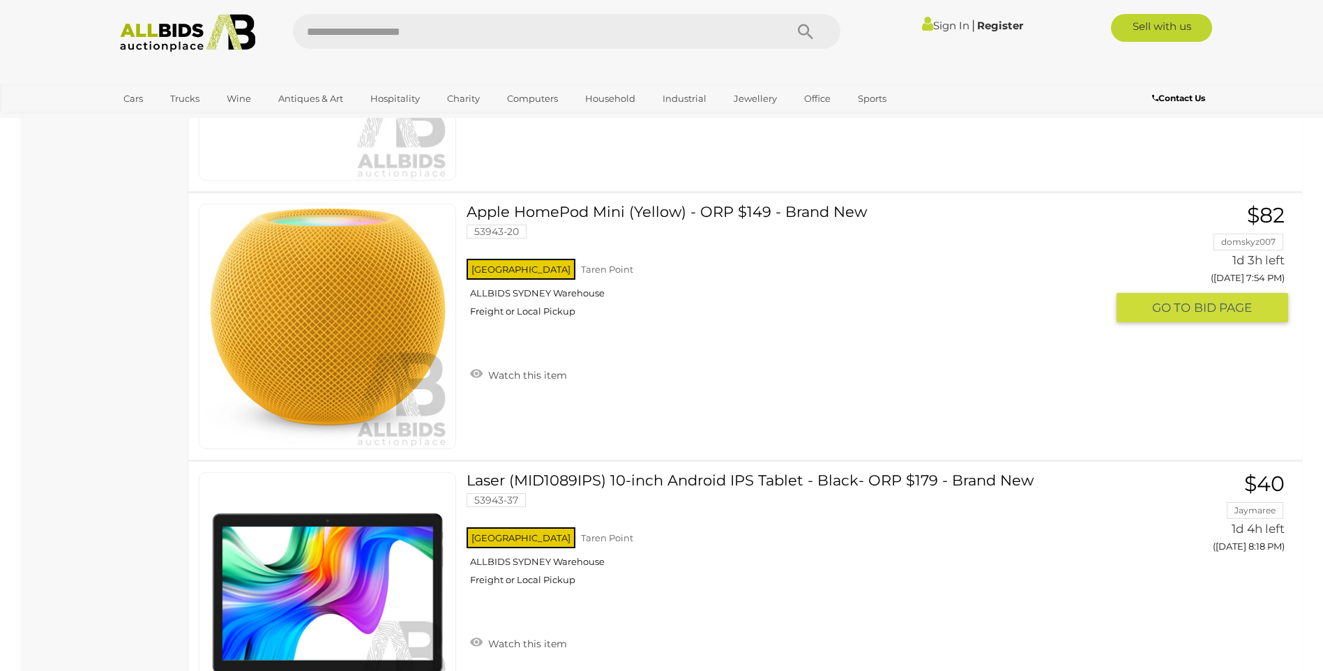
scroll to position [1464, 0]
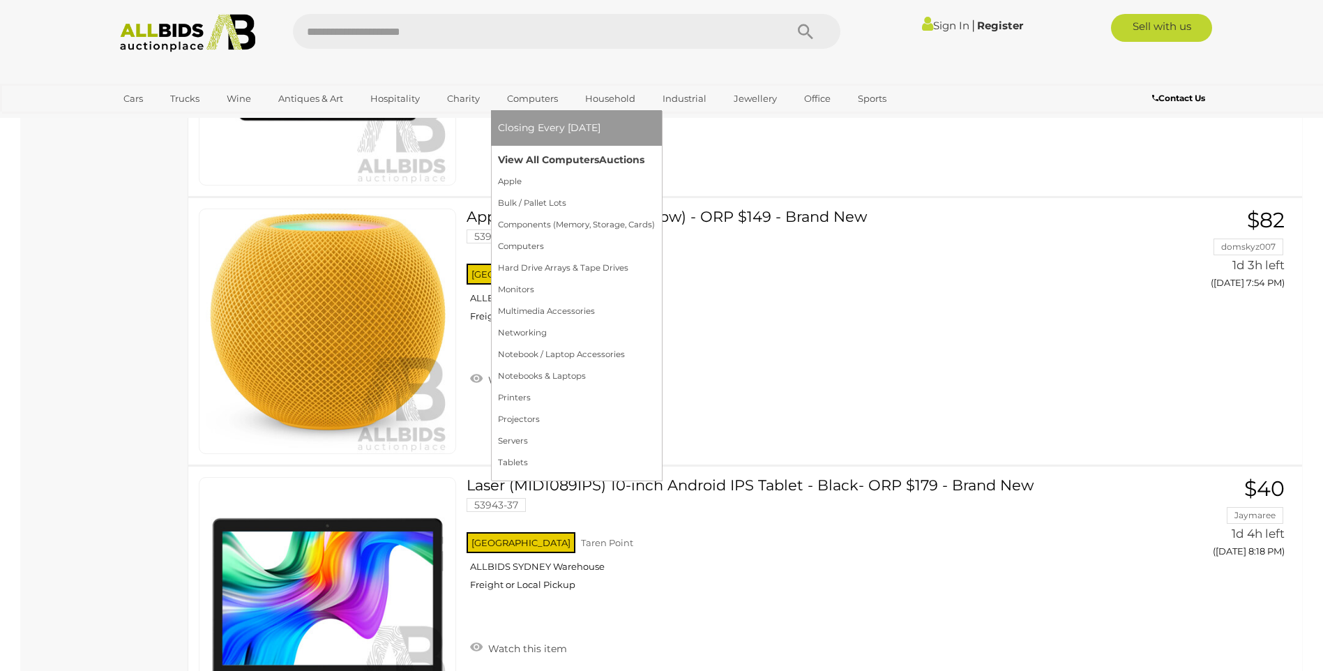
click at [547, 155] on link "View All Computers Auctions" at bounding box center [576, 160] width 157 height 22
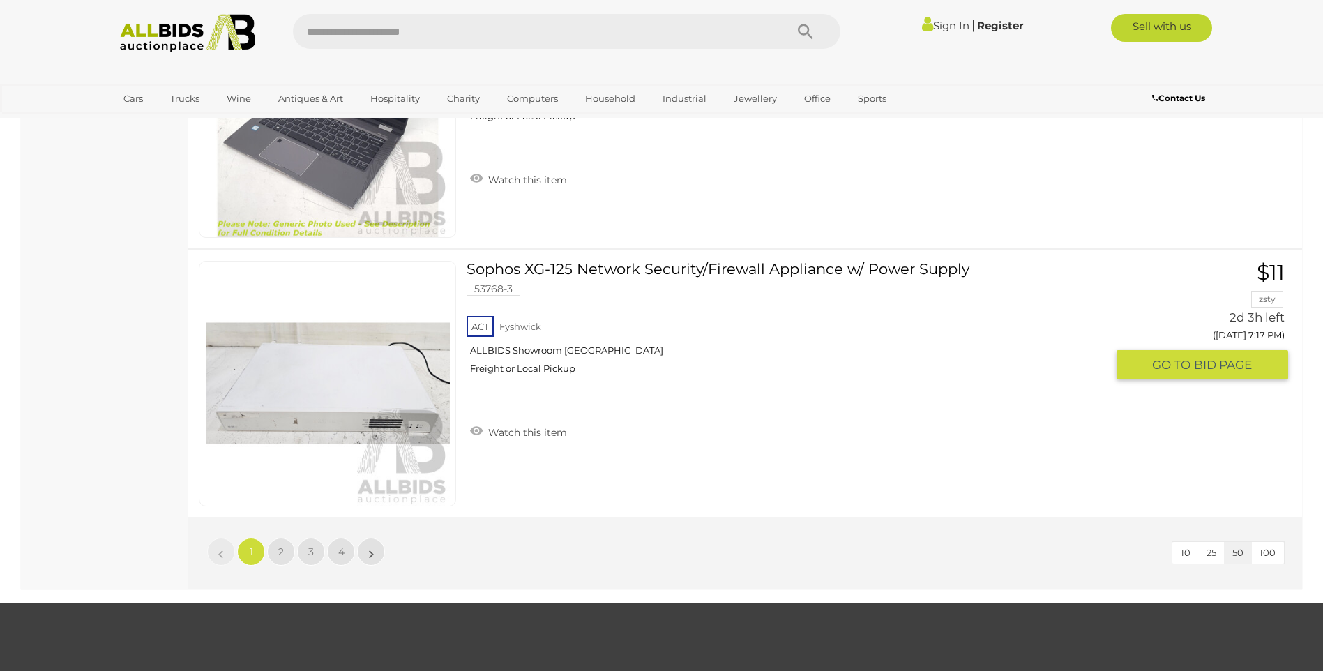
scroll to position [13248, 0]
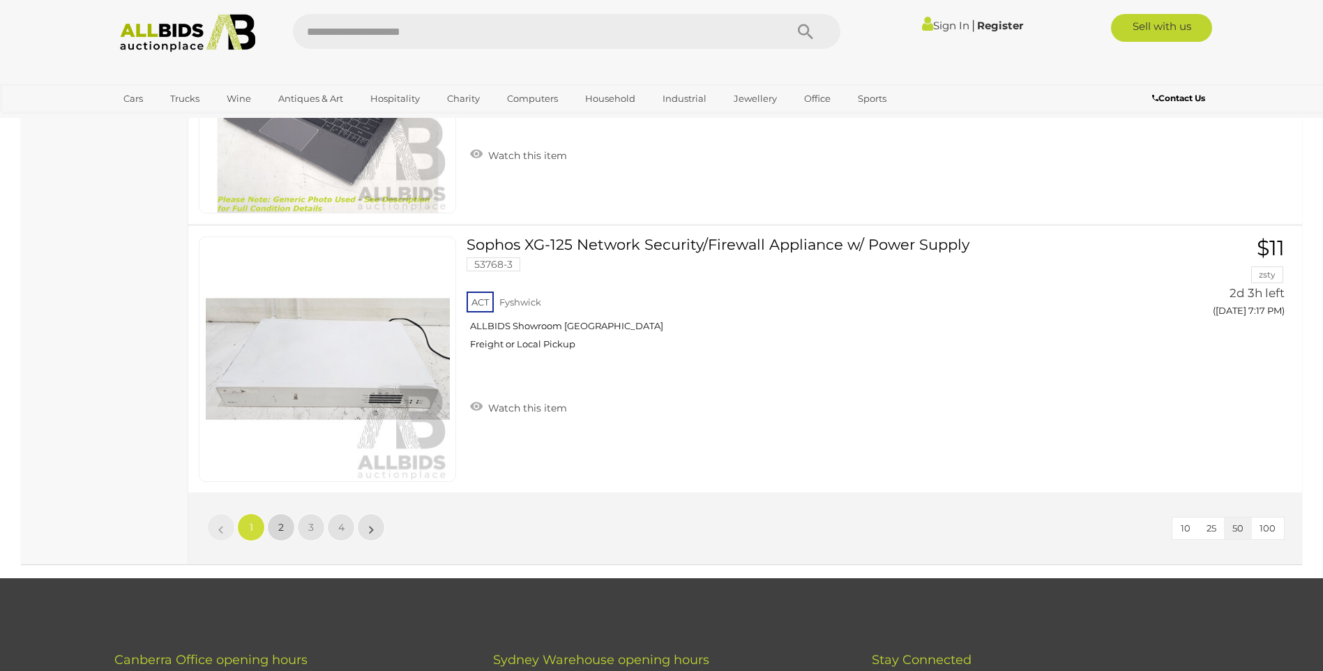
click at [282, 527] on span "2" at bounding box center [281, 527] width 6 height 13
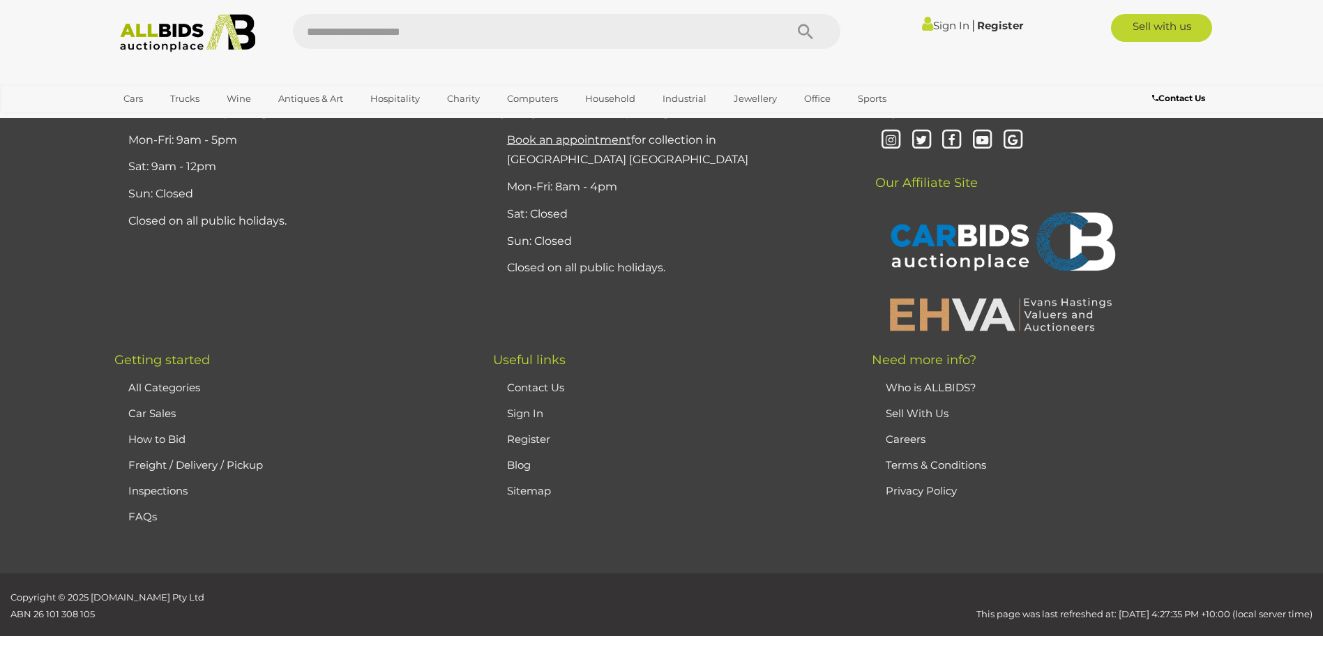
scroll to position [179, 0]
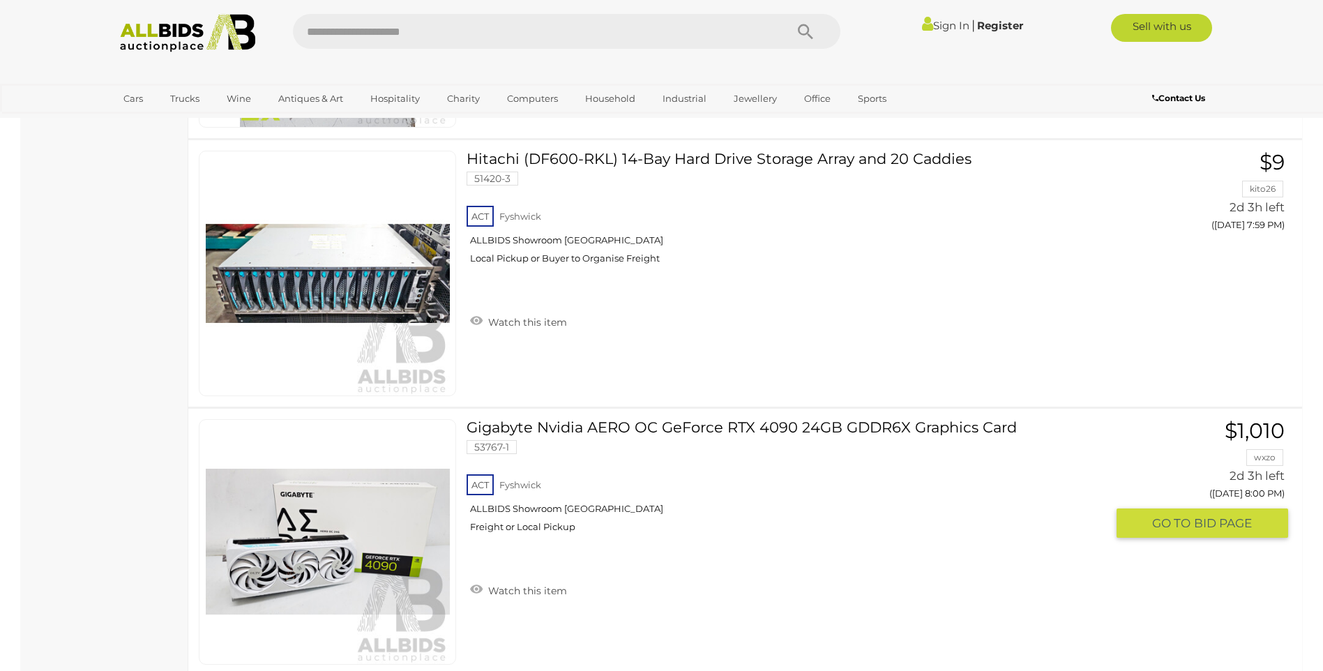
scroll to position [13427, 0]
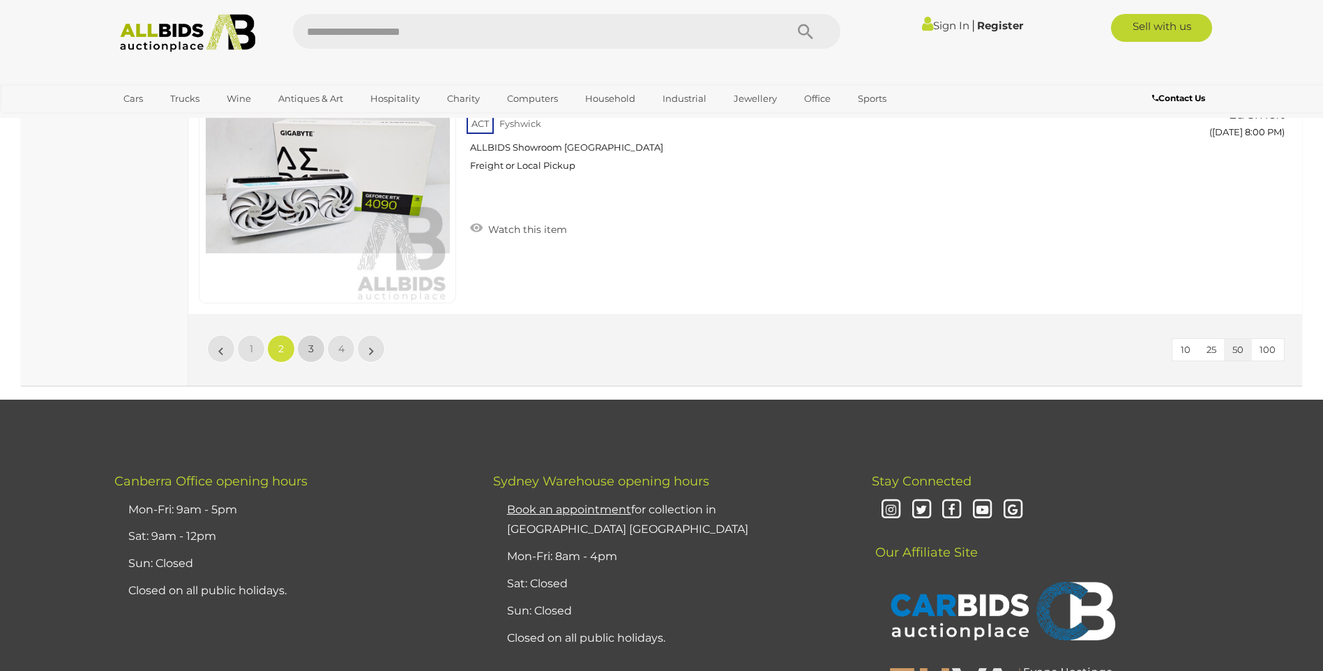
click at [310, 354] on span "3" at bounding box center [311, 348] width 6 height 13
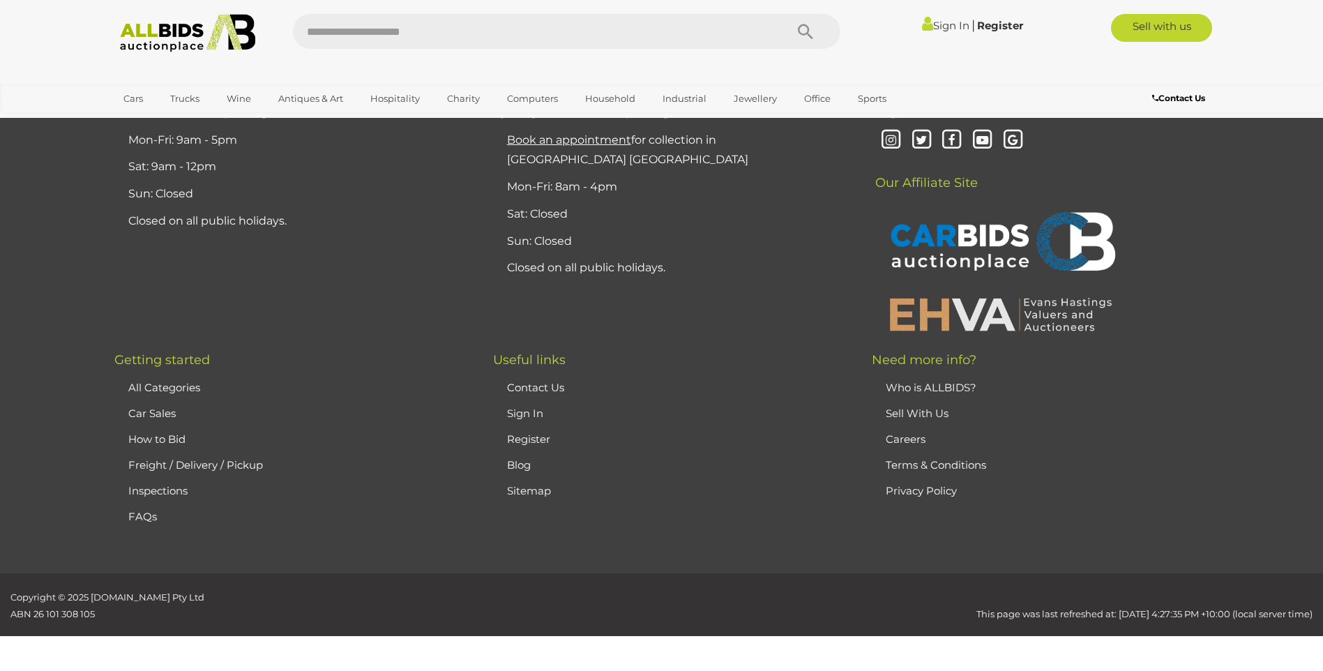
scroll to position [179, 0]
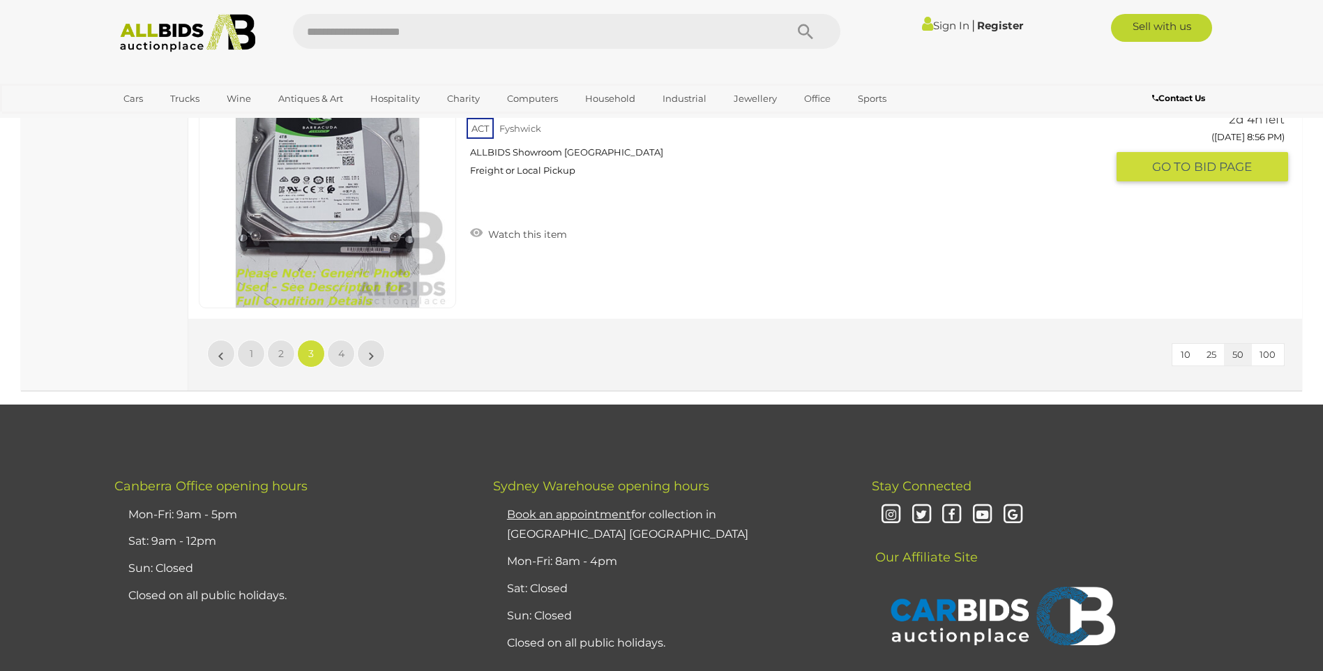
scroll to position [13427, 0]
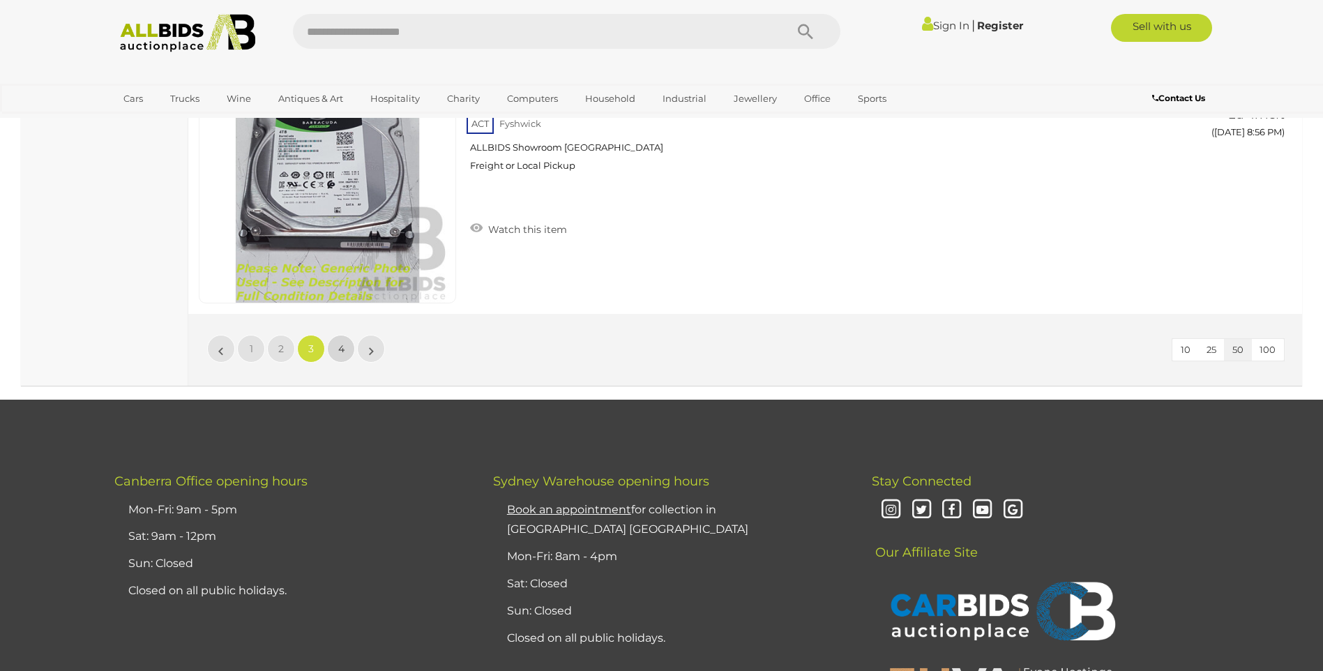
click at [342, 349] on span "4" at bounding box center [341, 348] width 6 height 13
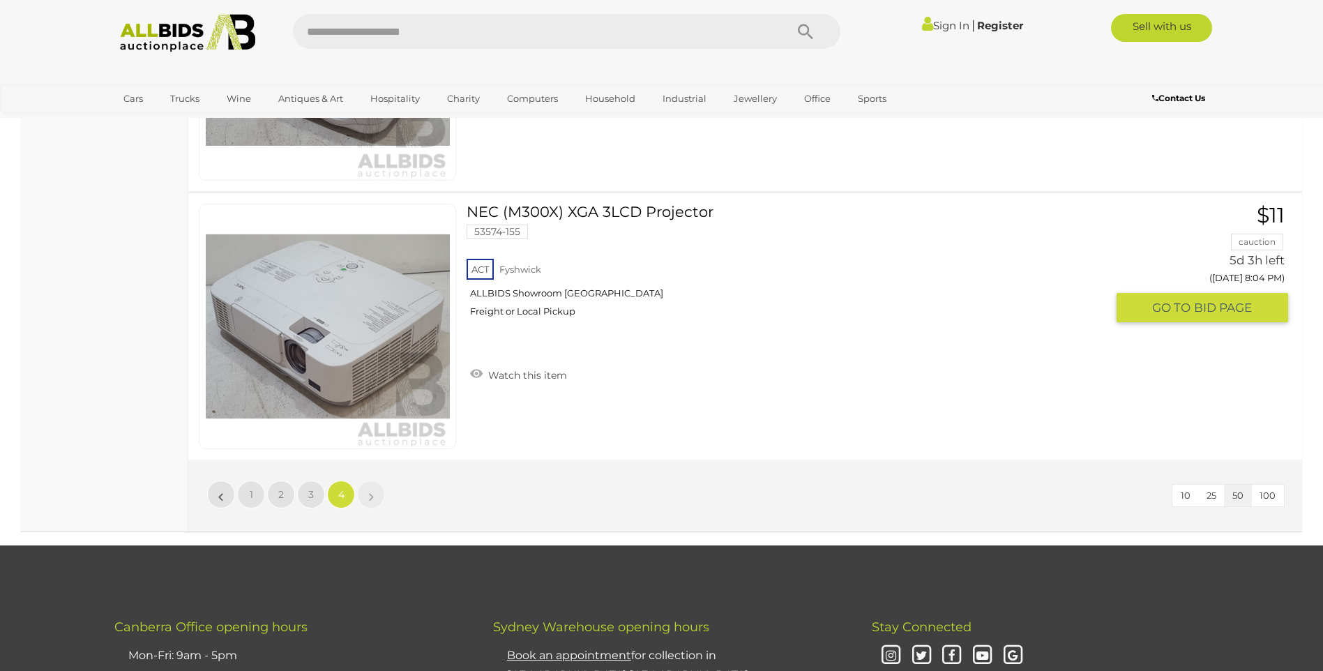
scroll to position [4990, 0]
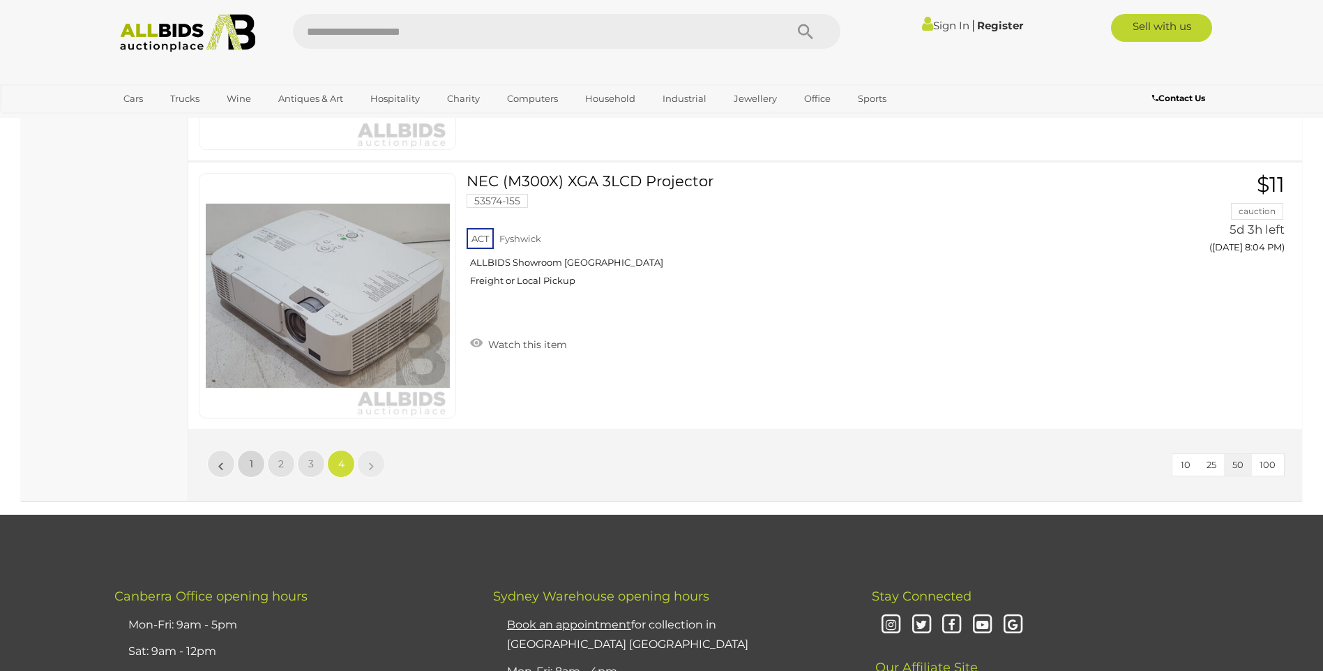
click at [249, 471] on link "1" at bounding box center [251, 464] width 28 height 28
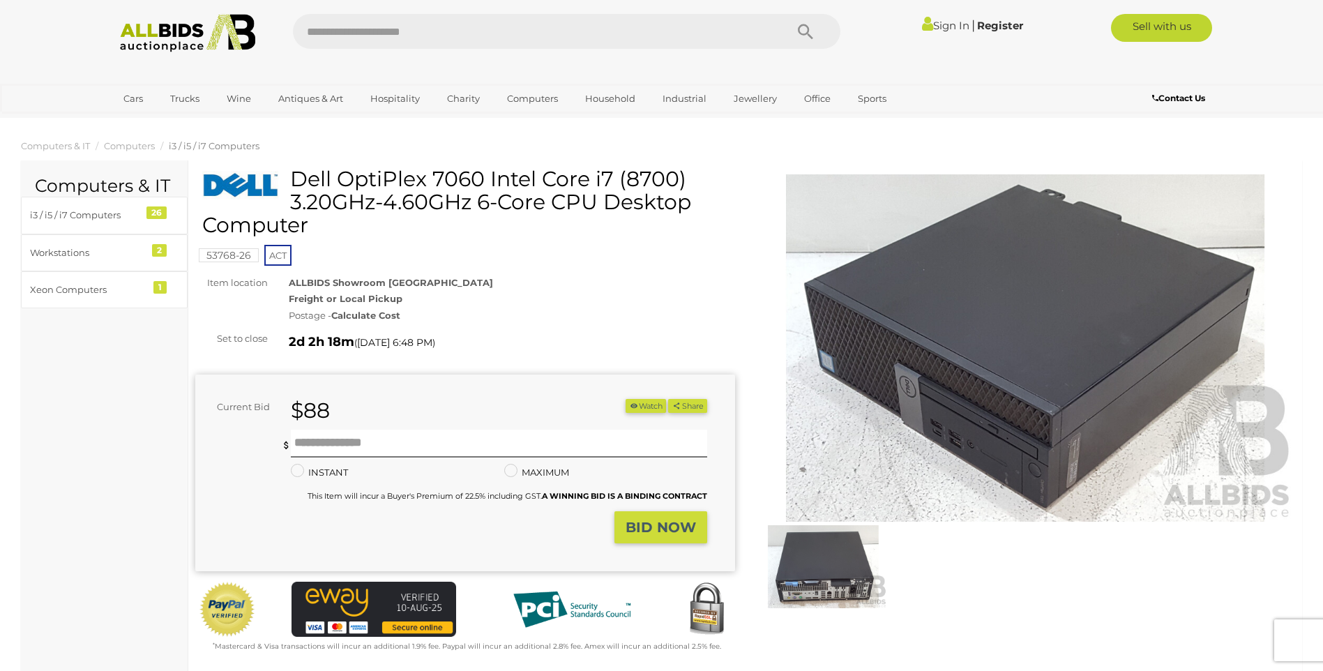
drag, startPoint x: 541, startPoint y: 177, endPoint x: 689, endPoint y: 176, distance: 147.8
click at [689, 176] on h1 "Dell OptiPlex 7060 Intel Core i7 (8700) 3.20GHz-4.60GHz 6-Core CPU Desktop Comp…" at bounding box center [466, 201] width 529 height 69
click at [591, 173] on h1 "Dell OptiPlex 7060 Intel Core i7 (8700) 3.20GHz-4.60GHz 6-Core CPU Desktop Comp…" at bounding box center [466, 201] width 529 height 69
drag, startPoint x: 543, startPoint y: 176, endPoint x: 476, endPoint y: 207, distance: 74.6
click at [476, 207] on h1 "Dell OptiPlex 7060 Intel Core i7 (8700) 3.20GHz-4.60GHz 6-Core CPU Desktop Comp…" at bounding box center [466, 201] width 529 height 69
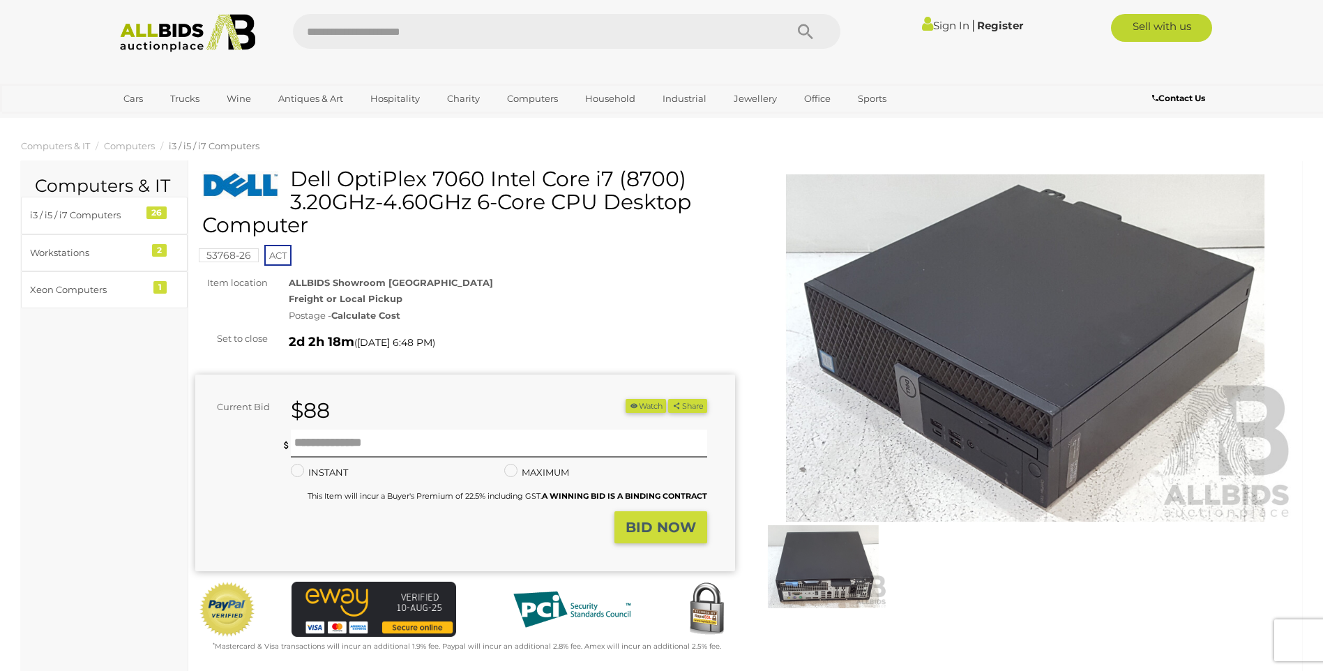
drag, startPoint x: 476, startPoint y: 207, endPoint x: 434, endPoint y: 199, distance: 42.7
copy h1 "Core i7 (8700) 3.20GHz-4.60GHz"
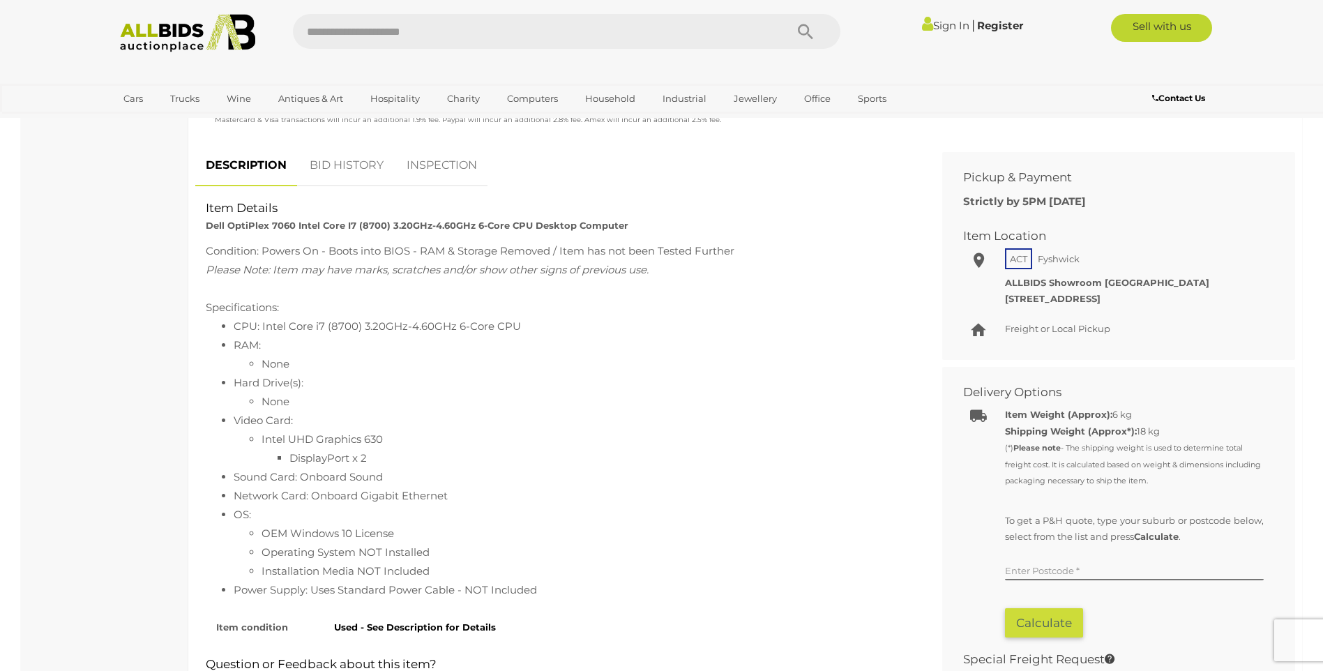
scroll to position [558, 0]
